Goal: Information Seeking & Learning: Learn about a topic

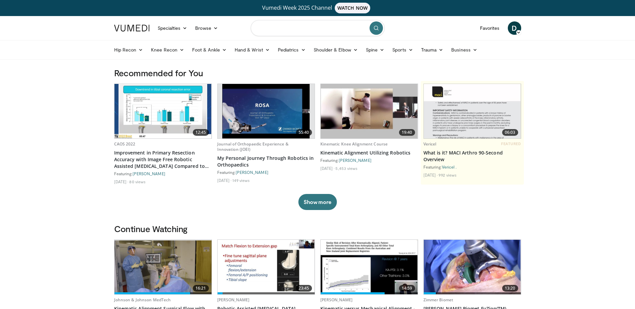
click at [287, 29] on input "Search topics, interventions" at bounding box center [318, 28] width 134 height 16
type input "**********"
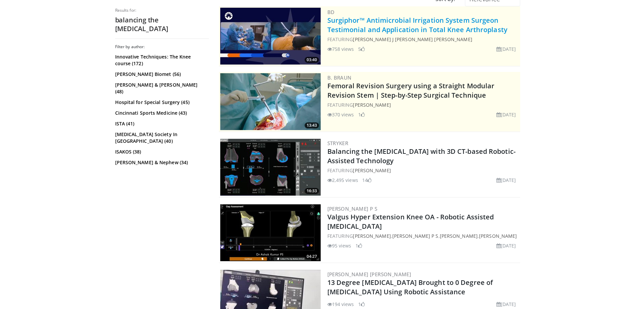
scroll to position [84, 0]
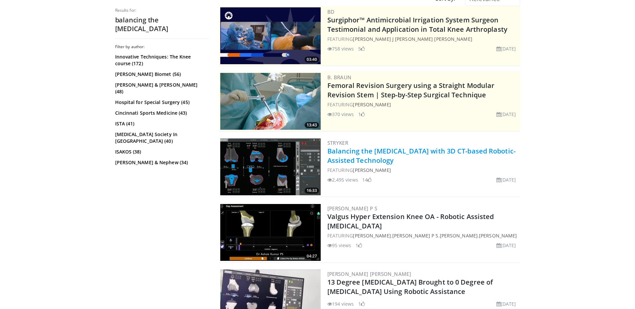
click at [375, 154] on link "Balancing the [MEDICAL_DATA] with 3D CT-based Robotic-Assisted Technology" at bounding box center [421, 156] width 188 height 18
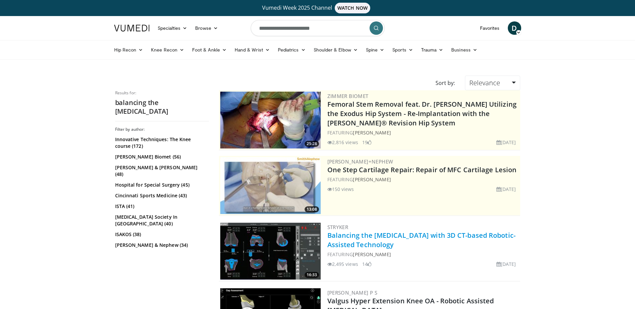
click at [366, 247] on link "Balancing the [MEDICAL_DATA] with 3D CT-based Robotic-Assisted Technology" at bounding box center [421, 240] width 188 height 18
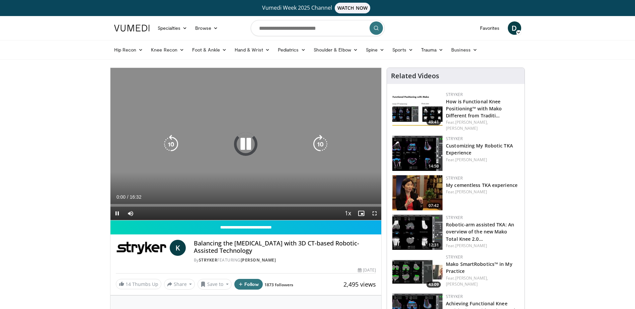
click at [247, 139] on icon "Video Player" at bounding box center [245, 144] width 19 height 19
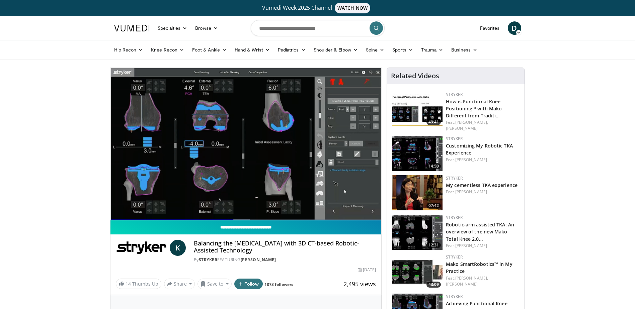
click at [239, 227] on input "**********" at bounding box center [245, 227] width 271 height 14
type input "**********"
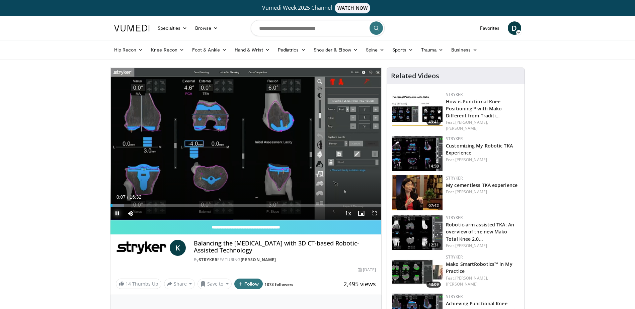
click at [118, 213] on span "Video Player" at bounding box center [116, 213] width 13 height 13
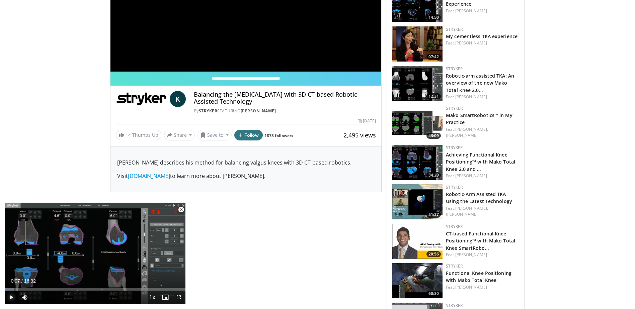
scroll to position [149, 0]
click at [185, 137] on button "Share" at bounding box center [179, 134] width 31 height 11
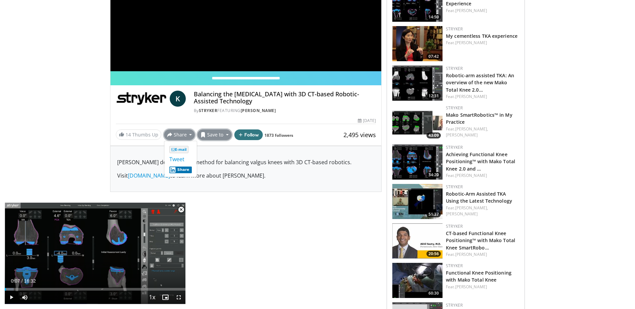
click at [224, 136] on button "Save to" at bounding box center [214, 134] width 34 height 11
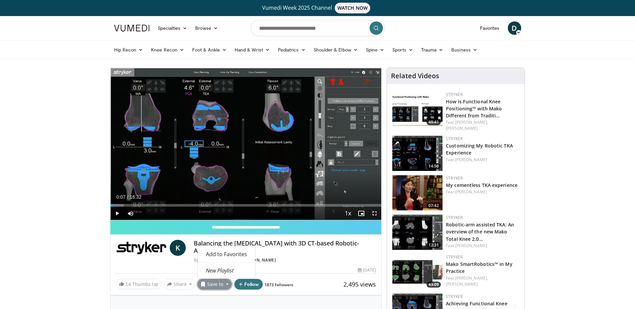
click at [0, 194] on html "Vumedi Week 2025 Channel WATCH NOW Specialties Adult & Family Medicine Allergy,…" at bounding box center [317, 154] width 635 height 309
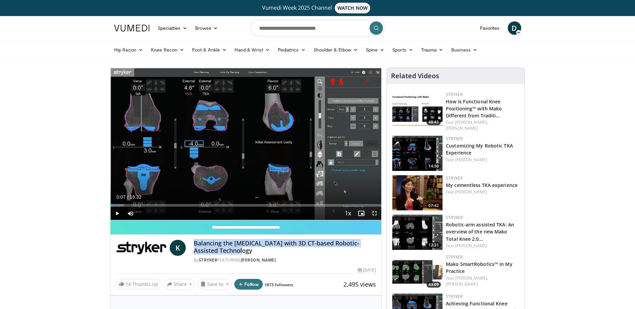
drag, startPoint x: 195, startPoint y: 242, endPoint x: 240, endPoint y: 252, distance: 45.3
click at [240, 252] on h4 "Balancing the [MEDICAL_DATA] with 3D CT-based Robotic-Assisted Technology" at bounding box center [285, 247] width 182 height 14
drag, startPoint x: 240, startPoint y: 252, endPoint x: 218, endPoint y: 248, distance: 21.8
copy h4 "Balancing the [MEDICAL_DATA] with 3D CT-based Robotic-Assisted Technology"
click at [209, 211] on div "Current Time 0:07 / Duration 16:32 Play Skip Backward Skip Forward Mute 0% Load…" at bounding box center [245, 213] width 271 height 13
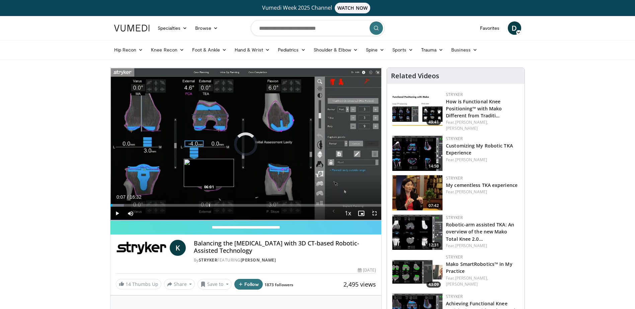
click at [209, 206] on div "Progress Bar" at bounding box center [209, 205] width 1 height 3
click at [232, 205] on div "Progress Bar" at bounding box center [232, 205] width 1 height 3
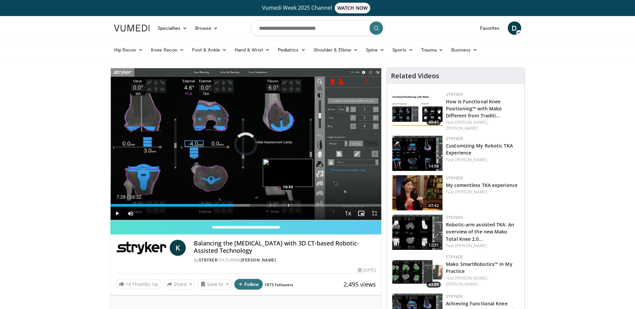
click at [288, 205] on div "Progress Bar" at bounding box center [288, 205] width 1 height 3
